Goal: Task Accomplishment & Management: Use online tool/utility

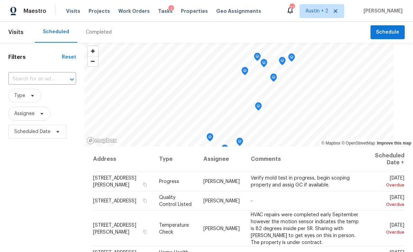
click at [188, 11] on span "Properties" at bounding box center [194, 11] width 27 height 7
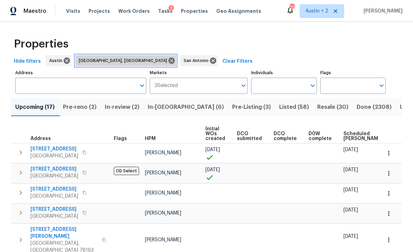
click at [168, 61] on icon at bounding box center [172, 61] width 8 height 8
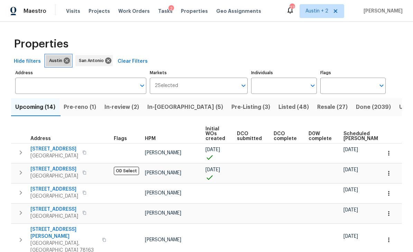
click at [64, 60] on icon at bounding box center [67, 60] width 6 height 6
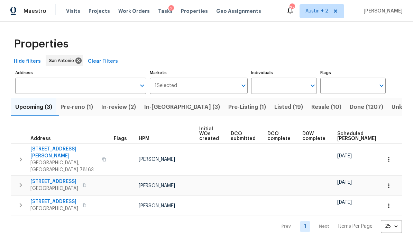
click at [274, 104] on span "Listed (19)" at bounding box center [288, 107] width 29 height 10
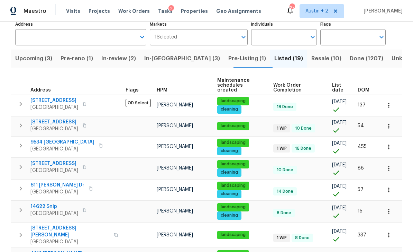
scroll to position [48, 0]
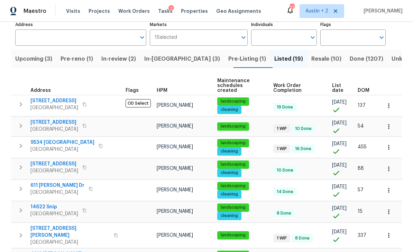
click at [367, 88] on span "DOM" at bounding box center [364, 90] width 12 height 5
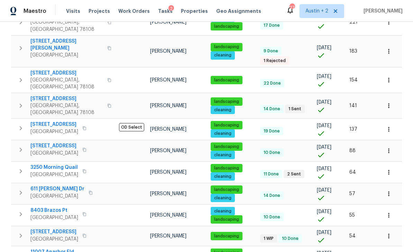
scroll to position [231, 0]
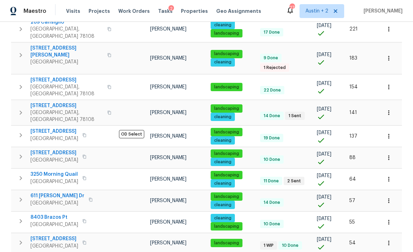
click at [87, 133] on icon "button" at bounding box center [84, 135] width 4 height 4
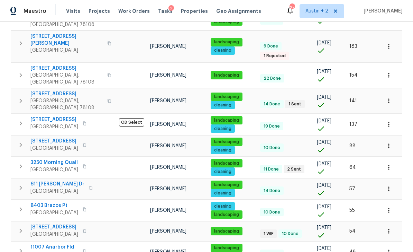
scroll to position [243, 0]
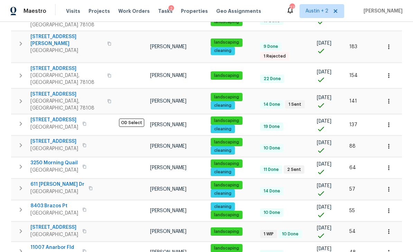
click at [87, 207] on icon "button" at bounding box center [84, 209] width 4 height 4
click at [86, 207] on icon "button" at bounding box center [84, 209] width 3 height 4
click at [87, 207] on icon "button" at bounding box center [84, 209] width 4 height 4
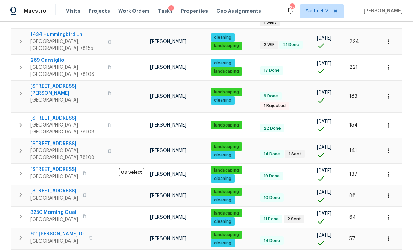
scroll to position [189, 0]
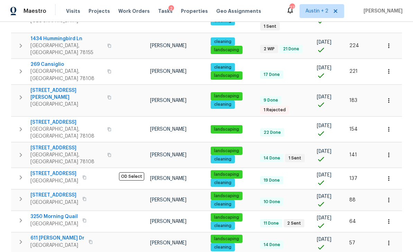
click at [87, 197] on icon "button" at bounding box center [84, 199] width 4 height 4
click at [60, 191] on span "8102 Grissom Cir" at bounding box center [54, 194] width 48 height 7
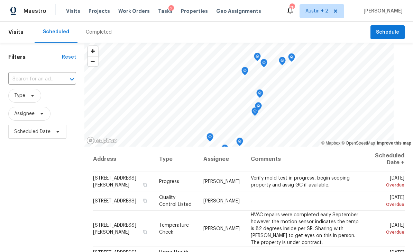
click at [96, 33] on div "Completed" at bounding box center [99, 32] width 26 height 7
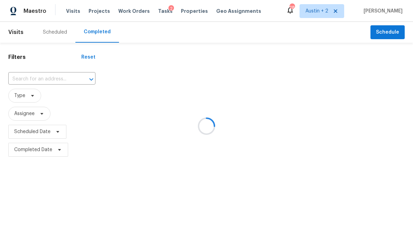
click at [23, 79] on div at bounding box center [206, 126] width 413 height 252
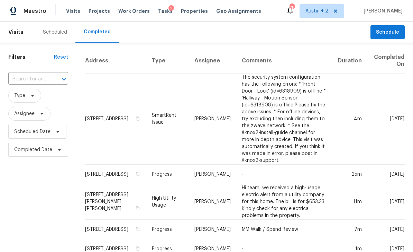
click at [20, 76] on input "text" at bounding box center [28, 79] width 40 height 11
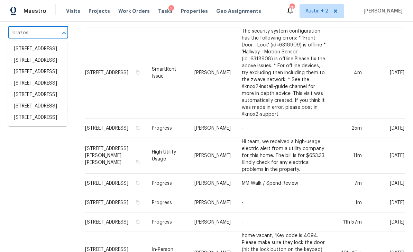
scroll to position [19, 0]
type input "Brazos"
click at [98, 14] on span "Projects" at bounding box center [99, 11] width 21 height 7
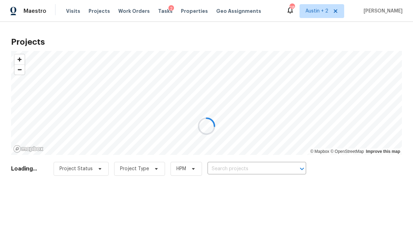
click at [243, 169] on div at bounding box center [206, 126] width 413 height 252
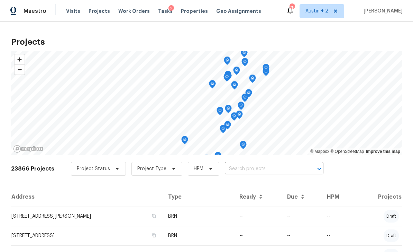
click at [252, 170] on input "text" at bounding box center [264, 168] width 79 height 11
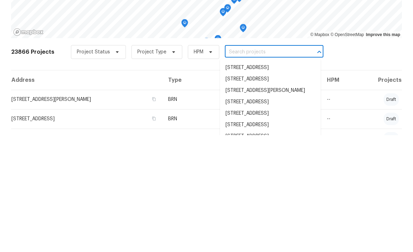
click at [237, 163] on input "text" at bounding box center [264, 168] width 79 height 11
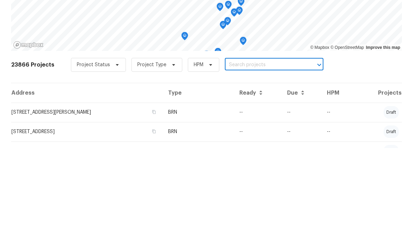
click at [238, 163] on input "text" at bounding box center [264, 168] width 79 height 11
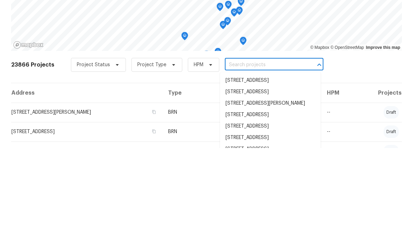
paste input "8403 Brazos Pt San Antonio TX 78252"
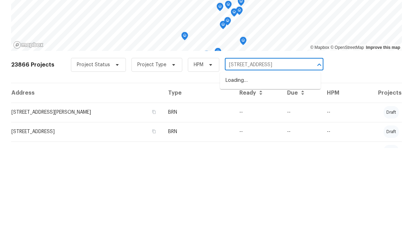
type input "8403 Brazos Pt San Antonio TX 78252"
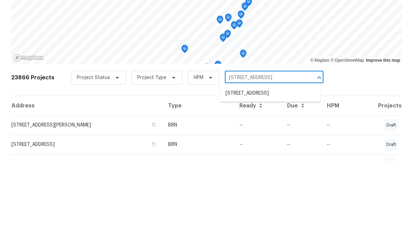
click at [268, 179] on li "8403 Brazos Pt, San Antonio, TX 78252" at bounding box center [270, 184] width 101 height 11
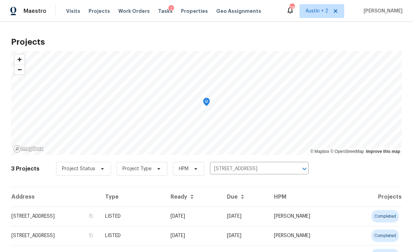
click at [20, 217] on td "8403 Brazos Pt, San Antonio, TX 78252" at bounding box center [55, 215] width 89 height 19
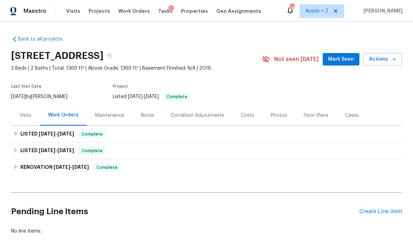
click at [345, 56] on span "Mark Seen" at bounding box center [341, 59] width 26 height 9
click at [19, 116] on div "Visits" at bounding box center [25, 115] width 29 height 20
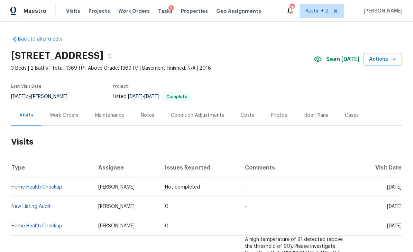
click at [394, 59] on icon "button" at bounding box center [394, 59] width 3 height 2
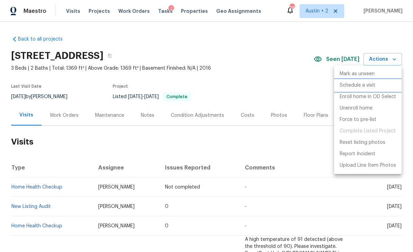
click at [372, 87] on p "Schedule a visit" at bounding box center [358, 85] width 36 height 7
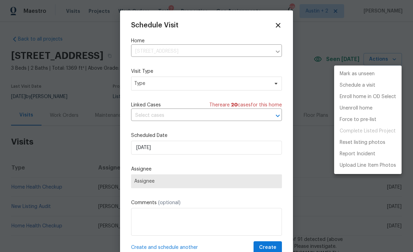
click at [277, 23] on div at bounding box center [206, 126] width 413 height 252
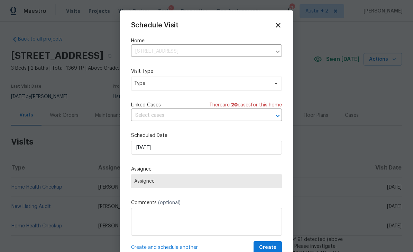
click at [277, 28] on icon at bounding box center [278, 25] width 8 height 8
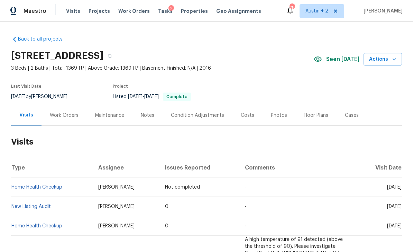
click at [392, 58] on icon "button" at bounding box center [394, 59] width 7 height 7
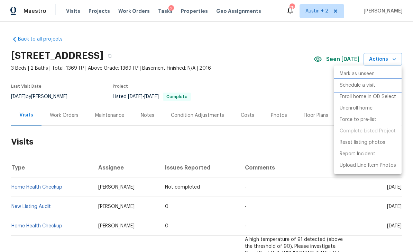
click at [374, 87] on p "Schedule a visit" at bounding box center [358, 85] width 36 height 7
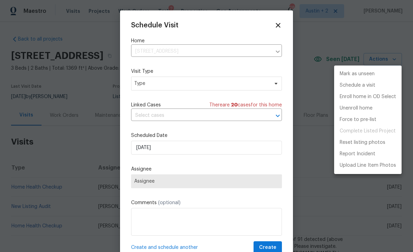
click at [220, 85] on div at bounding box center [206, 126] width 413 height 252
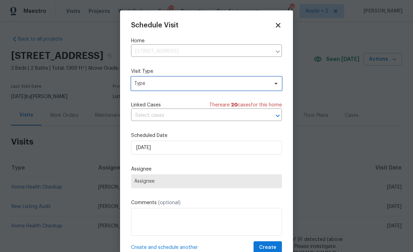
click at [257, 84] on span "Type" at bounding box center [201, 83] width 135 height 7
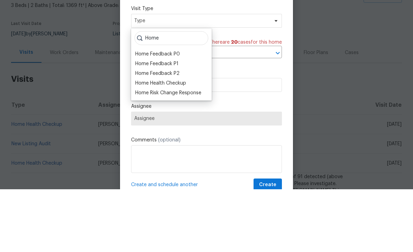
type input "Home"
click at [176, 142] on div "Home Health Checkup" at bounding box center [160, 145] width 51 height 7
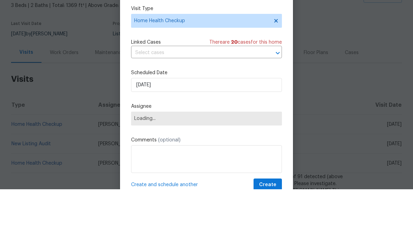
scroll to position [22, 0]
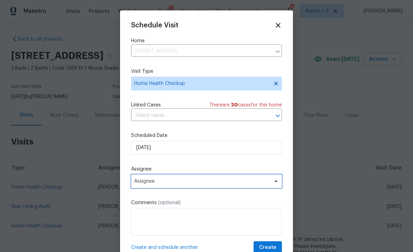
click at [205, 182] on span "Assignee" at bounding box center [202, 181] width 136 height 6
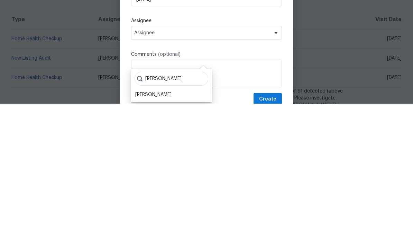
type input "[PERSON_NAME]"
click at [178, 238] on div "[PERSON_NAME]" at bounding box center [171, 243] width 76 height 10
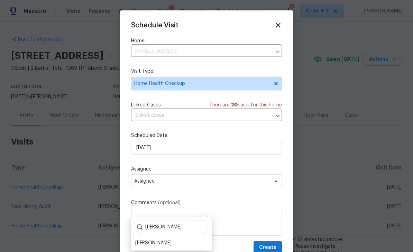
click at [175, 238] on div "[PERSON_NAME]" at bounding box center [171, 243] width 76 height 10
click at [162, 239] on div "[PERSON_NAME]" at bounding box center [153, 242] width 36 height 7
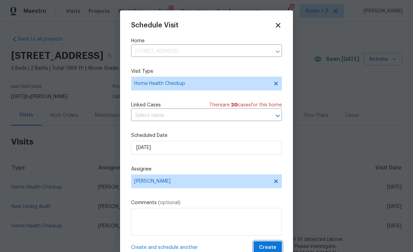
click at [271, 247] on span "Create" at bounding box center [267, 247] width 17 height 9
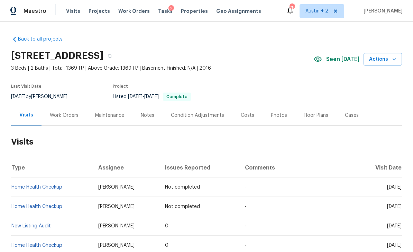
scroll to position [0, 0]
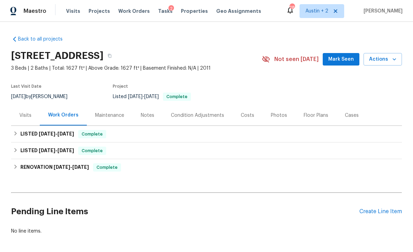
click at [336, 61] on span "Mark Seen" at bounding box center [341, 59] width 26 height 9
click at [22, 110] on div "Visits" at bounding box center [25, 115] width 29 height 20
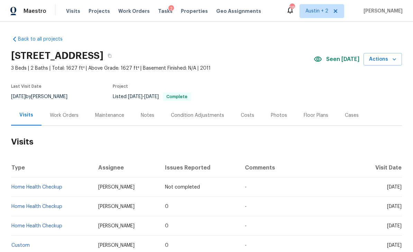
click at [393, 60] on icon "button" at bounding box center [394, 59] width 7 height 7
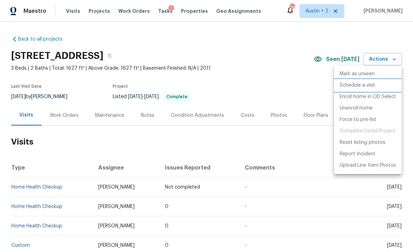
click at [371, 86] on p "Schedule a visit" at bounding box center [358, 85] width 36 height 7
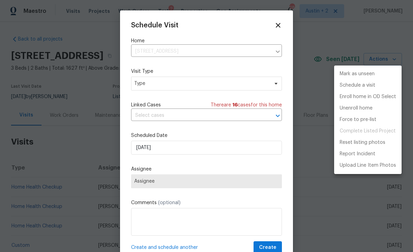
click at [214, 80] on div at bounding box center [206, 126] width 413 height 252
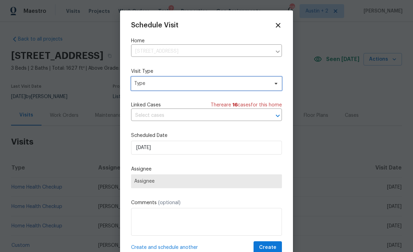
click at [269, 82] on span "Type" at bounding box center [201, 83] width 135 height 7
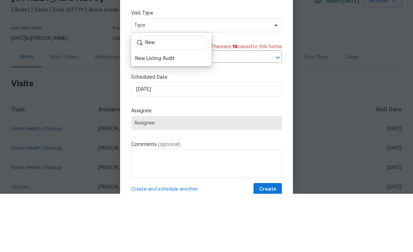
type input "New"
click at [180, 112] on div "New Listing Audit" at bounding box center [171, 117] width 76 height 10
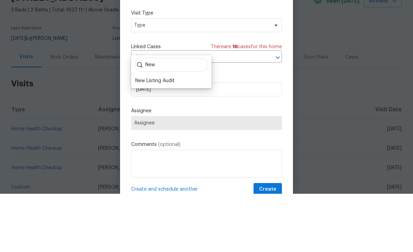
scroll to position [22, 0]
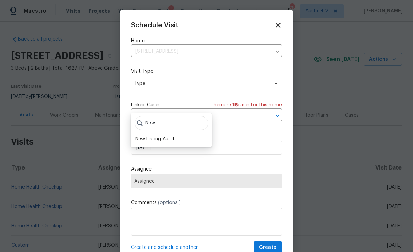
click at [181, 134] on div "New Listing Audit" at bounding box center [171, 139] width 76 height 10
click at [164, 135] on div "New Listing Audit" at bounding box center [154, 138] width 39 height 7
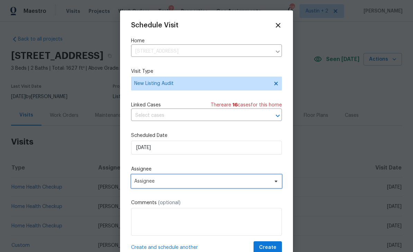
click at [174, 181] on span "Assignee" at bounding box center [202, 181] width 136 height 6
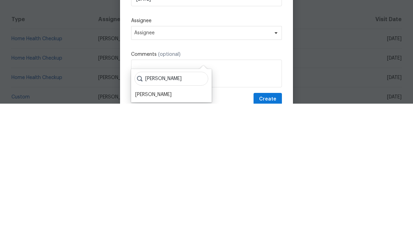
type input "[PERSON_NAME]"
click at [163, 239] on div "[PERSON_NAME]" at bounding box center [153, 242] width 36 height 7
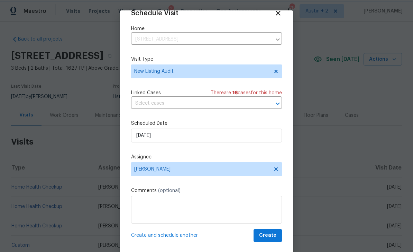
scroll to position [13, 0]
click at [272, 233] on span "Create" at bounding box center [267, 235] width 17 height 9
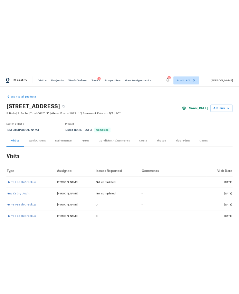
scroll to position [0, 0]
